Goal: Communication & Community: Answer question/provide support

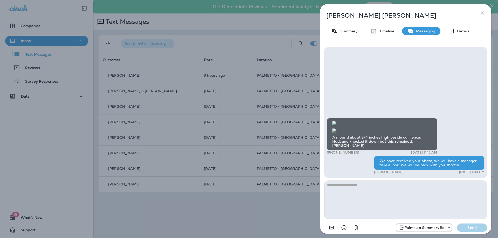
scroll to position [-52, 0]
click at [337, 129] on img at bounding box center [334, 131] width 4 height 4
click at [182, 54] on div "[PERSON_NAME] Summary Timeline Messaging Details A mound about 3-4 inches high …" at bounding box center [249, 119] width 498 height 238
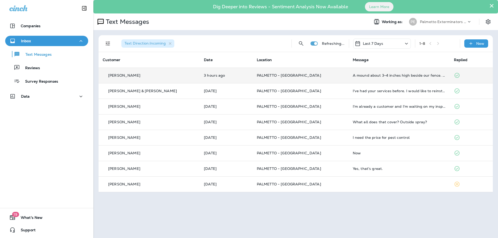
click at [319, 75] on p "PALMETTO - [GEOGRAPHIC_DATA]" at bounding box center [301, 75] width 88 height 4
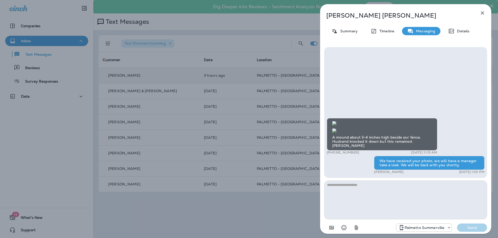
drag, startPoint x: 355, startPoint y: 153, endPoint x: 332, endPoint y: 151, distance: 23.4
click at [332, 151] on p "[PHONE_NUMBER]" at bounding box center [343, 153] width 32 height 4
copy p "513) 646-3719"
click at [341, 187] on textarea at bounding box center [405, 200] width 163 height 39
type textarea "*"
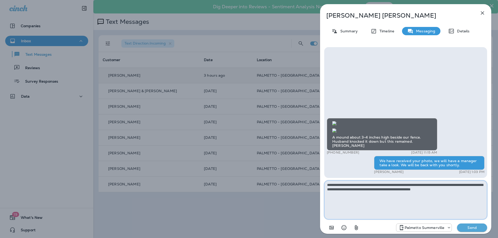
type textarea "**********"
click at [467, 230] on p "Send" at bounding box center [472, 228] width 22 height 5
